Goal: Task Accomplishment & Management: Use online tool/utility

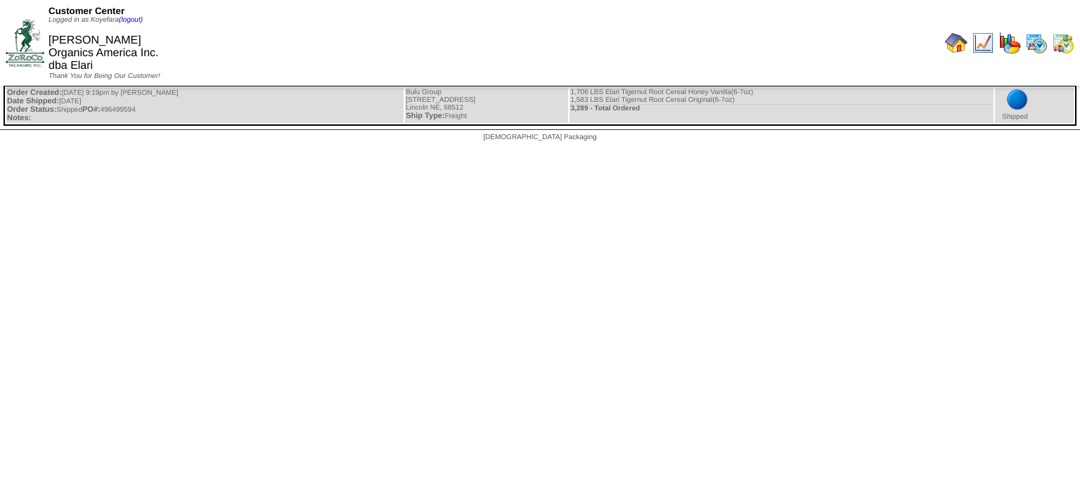
click at [958, 33] on img at bounding box center [956, 43] width 22 height 22
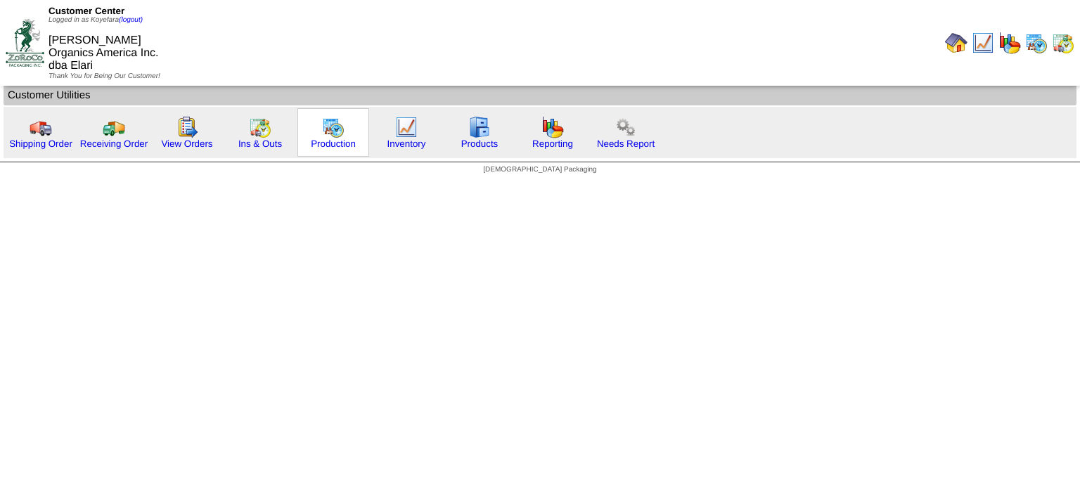
click at [330, 127] on img at bounding box center [333, 127] width 22 height 22
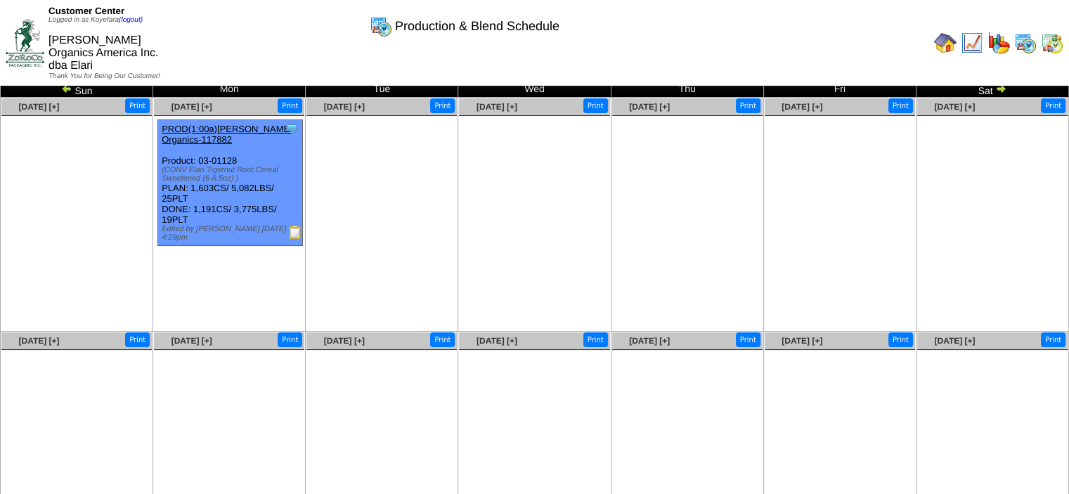
click at [296, 231] on img at bounding box center [295, 232] width 14 height 14
